Goal: Task Accomplishment & Management: Use online tool/utility

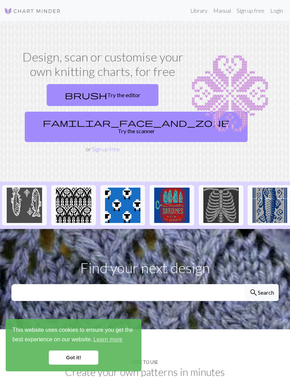
click at [122, 99] on link "brush Try the editor" at bounding box center [103, 95] width 112 height 22
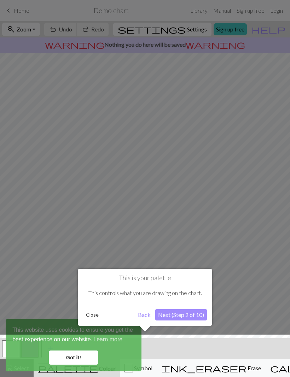
click at [80, 360] on div at bounding box center [144, 358] width 297 height 46
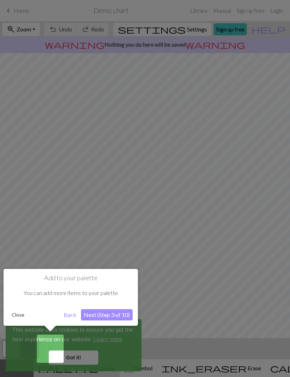
click at [107, 315] on button "Next (Step 3 of 10)" at bounding box center [107, 314] width 52 height 11
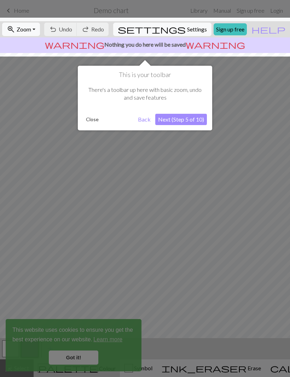
click at [192, 121] on button "Next (Step 5 of 10)" at bounding box center [181, 119] width 52 height 11
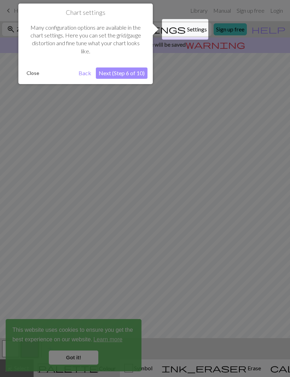
click at [131, 71] on button "Next (Step 6 of 10)" at bounding box center [122, 73] width 52 height 11
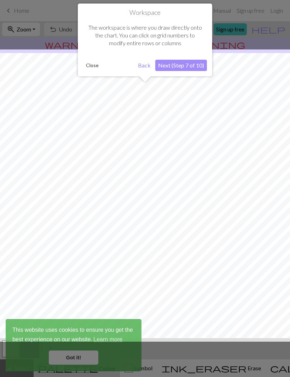
click at [183, 64] on button "Next (Step 7 of 10)" at bounding box center [181, 65] width 52 height 11
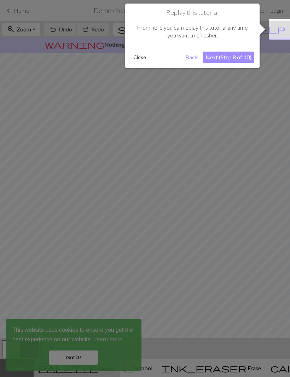
click at [232, 59] on button "Next (Step 8 of 10)" at bounding box center [229, 57] width 52 height 11
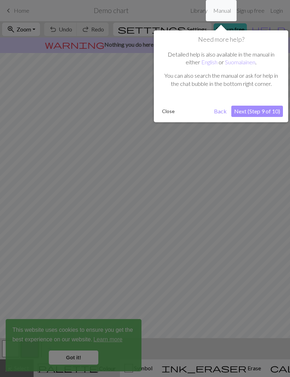
click at [261, 114] on button "Next (Step 9 of 10)" at bounding box center [257, 111] width 52 height 11
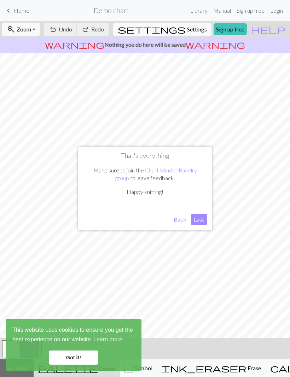
click at [200, 219] on button "Last" at bounding box center [199, 219] width 16 height 11
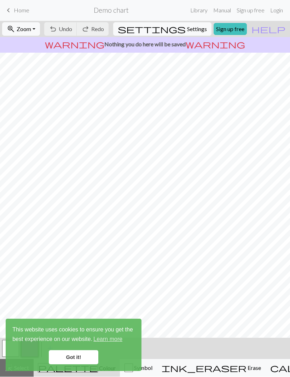
click at [77, 355] on link "Got it!" at bounding box center [74, 358] width 50 height 14
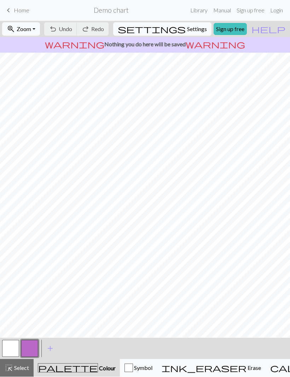
click at [192, 28] on span "Settings" at bounding box center [197, 29] width 20 height 8
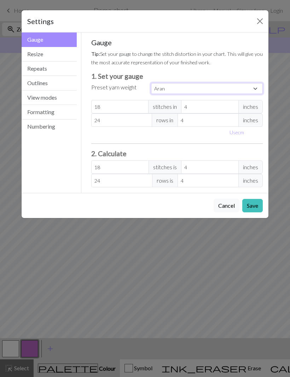
click at [252, 87] on select "Custom Square Lace Light Fingering Fingering Sport Double knit Worsted Aran Bul…" at bounding box center [207, 88] width 112 height 11
select select "worsted"
type input "20"
type input "26"
type input "20"
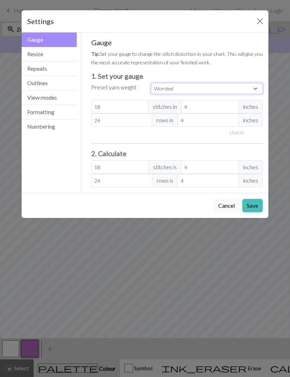
type input "26"
click at [39, 57] on button "Resize" at bounding box center [49, 54] width 55 height 15
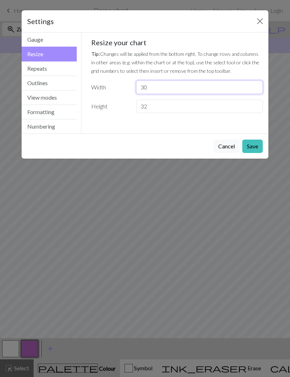
click at [151, 87] on input "30" at bounding box center [199, 87] width 127 height 13
type input "60"
click at [144, 106] on input "32" at bounding box center [199, 106] width 127 height 13
type input "70"
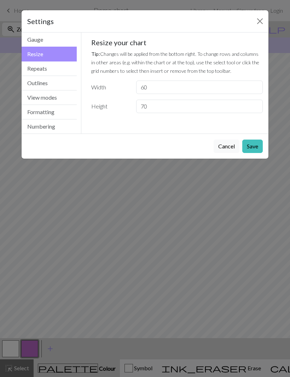
click at [257, 145] on button "Save" at bounding box center [252, 146] width 21 height 13
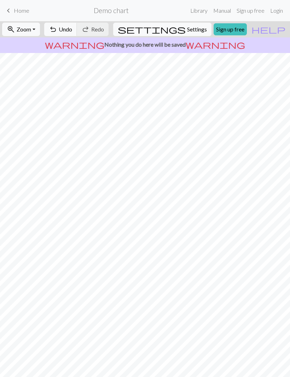
click at [31, 28] on span "Zoom" at bounding box center [24, 29] width 15 height 7
click at [35, 44] on button "Fit all" at bounding box center [30, 44] width 56 height 11
click at [72, 28] on span "Undo" at bounding box center [65, 29] width 13 height 7
click at [72, 29] on span "Undo" at bounding box center [65, 29] width 13 height 7
click at [72, 28] on span "Undo" at bounding box center [65, 29] width 13 height 7
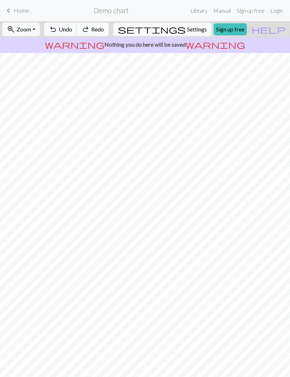
click at [72, 28] on span "Undo" at bounding box center [65, 29] width 13 height 7
click at [72, 30] on span "Undo" at bounding box center [65, 29] width 13 height 7
click at [10, 11] on span "keyboard_arrow_left" at bounding box center [8, 11] width 8 height 10
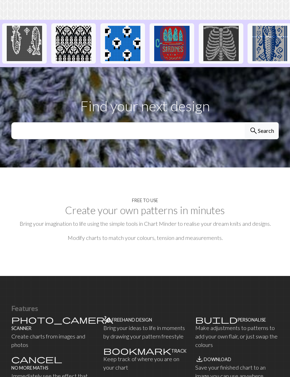
scroll to position [162, 0]
click at [176, 204] on h2 "Create your own patterns in minutes" at bounding box center [144, 210] width 267 height 12
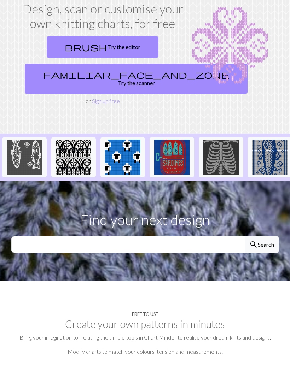
scroll to position [0, 0]
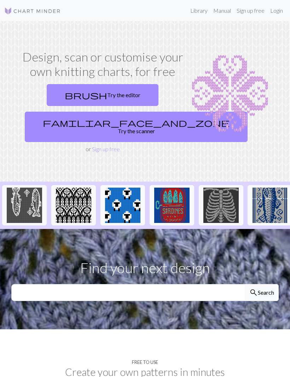
click at [249, 9] on link "Sign up free" at bounding box center [251, 11] width 34 height 14
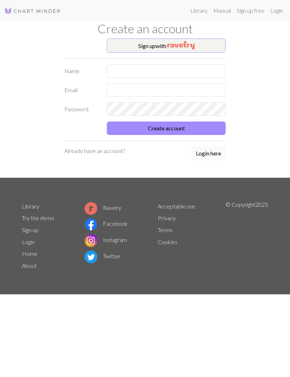
click at [270, 195] on footer "Library Try the demo Sign up Login Home About Ravelry Facebook Instagram Twitte…" at bounding box center [145, 236] width 290 height 117
click at [233, 43] on div "Sign up with Name Email Password Create account Already have an account? Login …" at bounding box center [145, 108] width 255 height 139
click at [187, 47] on img "button" at bounding box center [180, 45] width 27 height 8
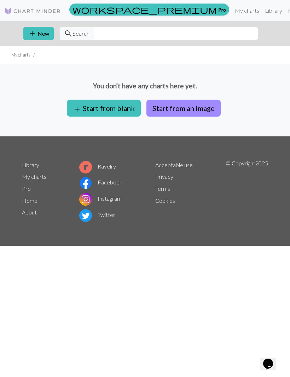
click at [114, 110] on button "add Start from blank" at bounding box center [104, 108] width 74 height 17
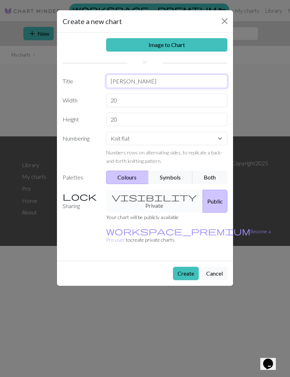
type input "[PERSON_NAME]"
type input "60"
click at [218, 138] on select "Knit flat Knit in the round Lace knitting Cross stitch" at bounding box center [167, 138] width 122 height 13
select select "crossstitch"
type input "70"
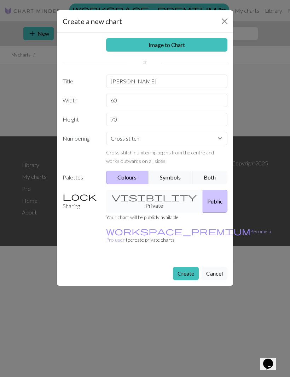
click at [161, 194] on div "visibility Private Public" at bounding box center [167, 201] width 130 height 23
click at [147, 199] on div "visibility Private Public" at bounding box center [167, 201] width 130 height 23
click at [187, 267] on button "Create" at bounding box center [186, 273] width 26 height 13
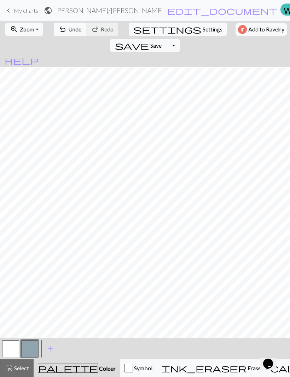
scroll to position [66, 0]
click at [29, 31] on span "Zoom" at bounding box center [27, 29] width 15 height 7
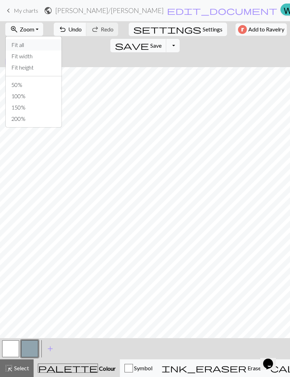
click at [34, 44] on button "Fit all" at bounding box center [34, 44] width 56 height 11
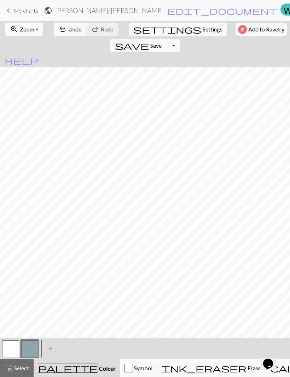
scroll to position [0, 0]
click at [33, 346] on button "button" at bounding box center [29, 349] width 17 height 17
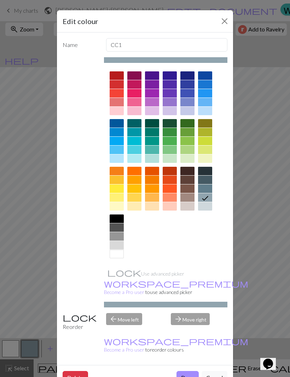
click at [205, 110] on div at bounding box center [205, 111] width 14 height 8
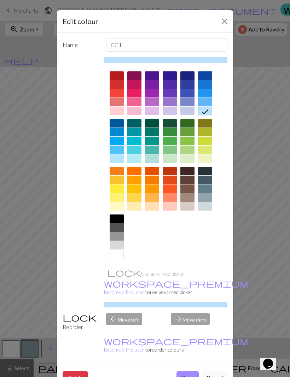
click at [221, 22] on button "Close" at bounding box center [224, 21] width 11 height 11
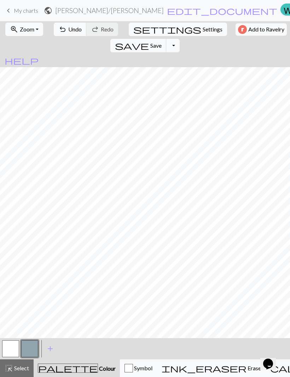
click at [31, 349] on button "button" at bounding box center [29, 349] width 17 height 17
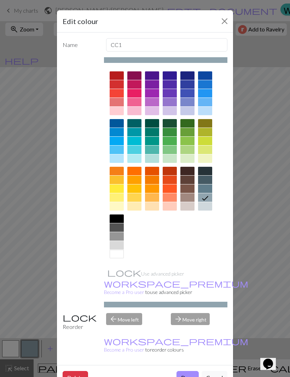
click at [206, 109] on div at bounding box center [205, 111] width 14 height 8
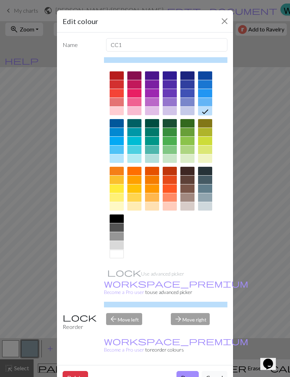
click at [187, 371] on button "Done" at bounding box center [187, 377] width 22 height 13
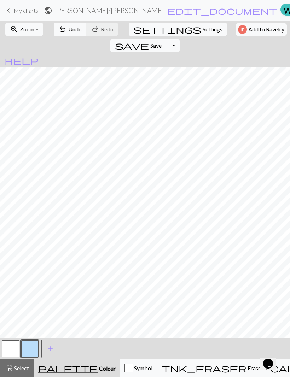
click at [24, 369] on span "Select" at bounding box center [21, 368] width 16 height 7
click at [24, 367] on span "Select" at bounding box center [21, 368] width 16 height 7
